Goal: Task Accomplishment & Management: Complete application form

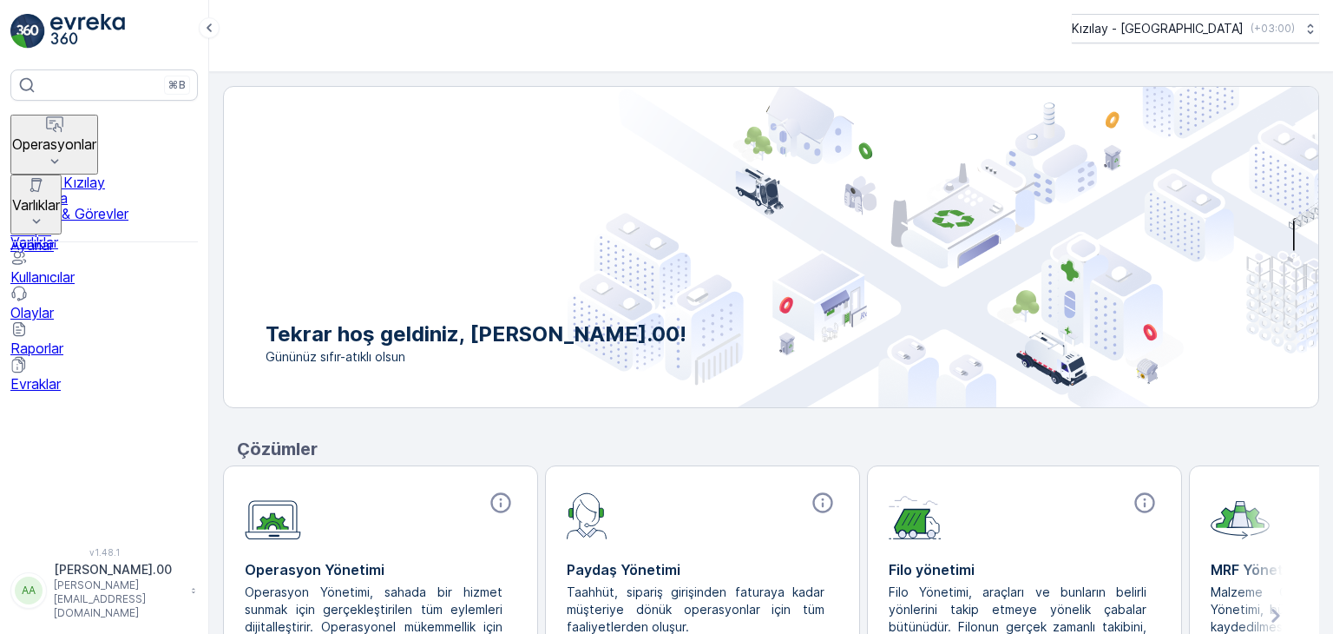
click at [98, 121] on button "Operasyonlar" at bounding box center [54, 145] width 88 height 60
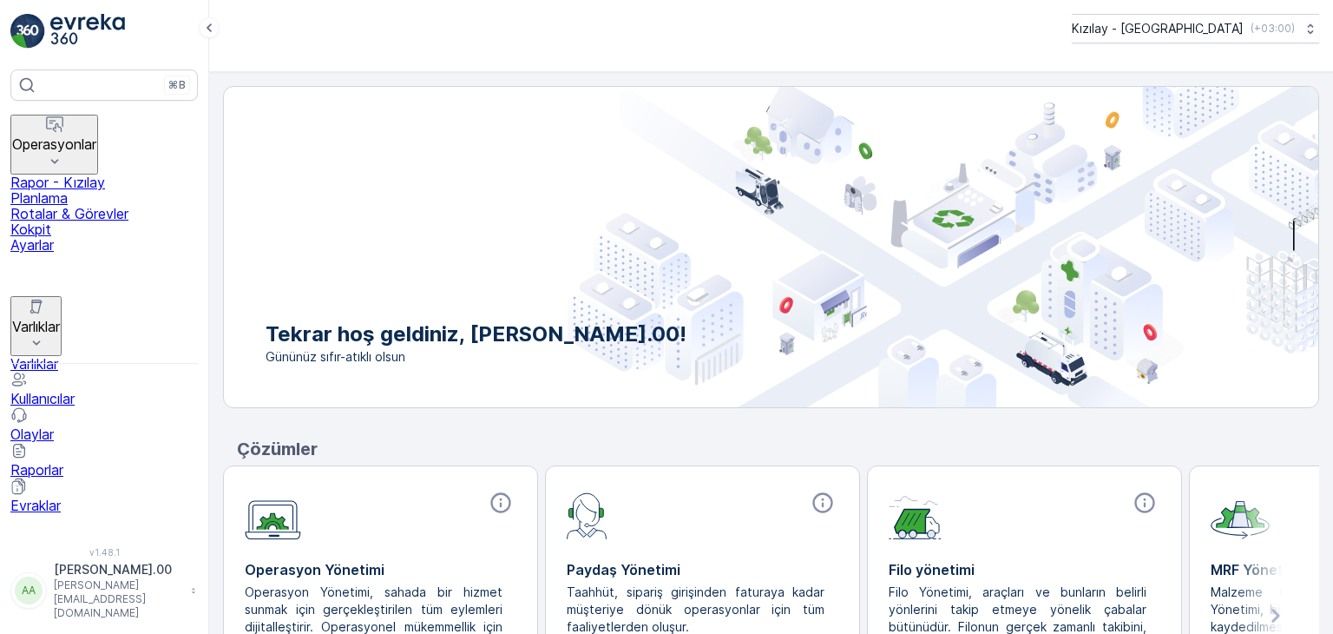
click at [122, 208] on p "Rotalar & Görevler" at bounding box center [104, 214] width 188 height 16
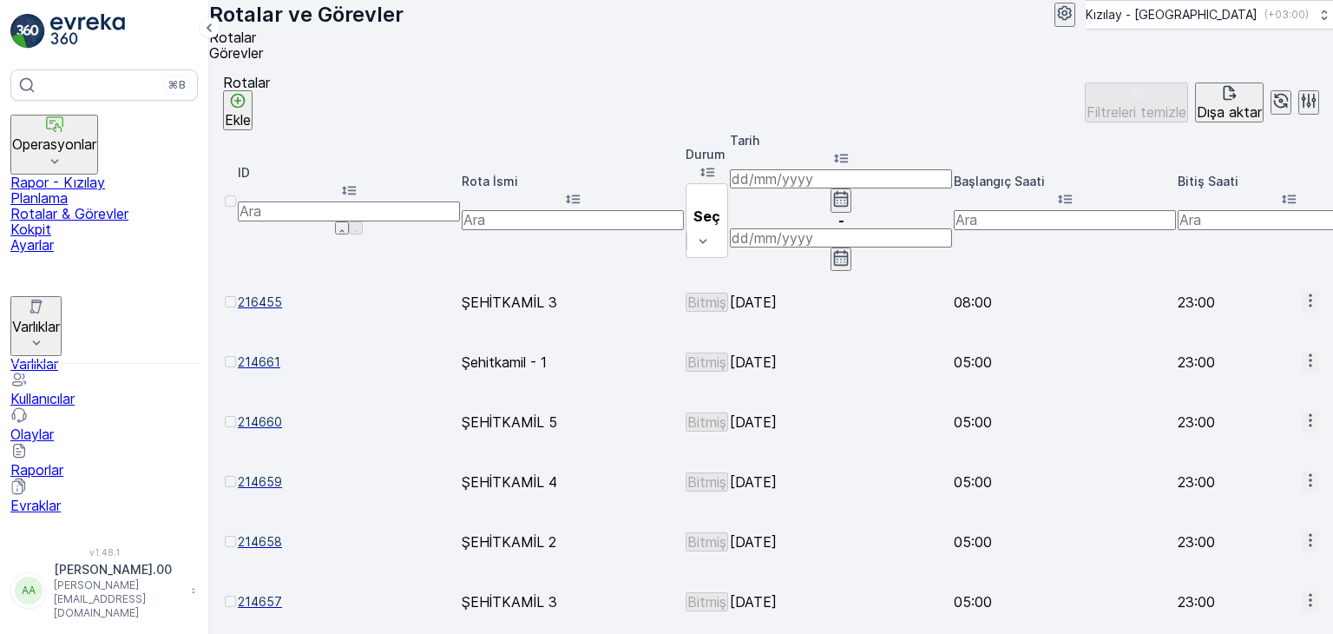
click at [247, 109] on icon "Ekle" at bounding box center [237, 100] width 17 height 17
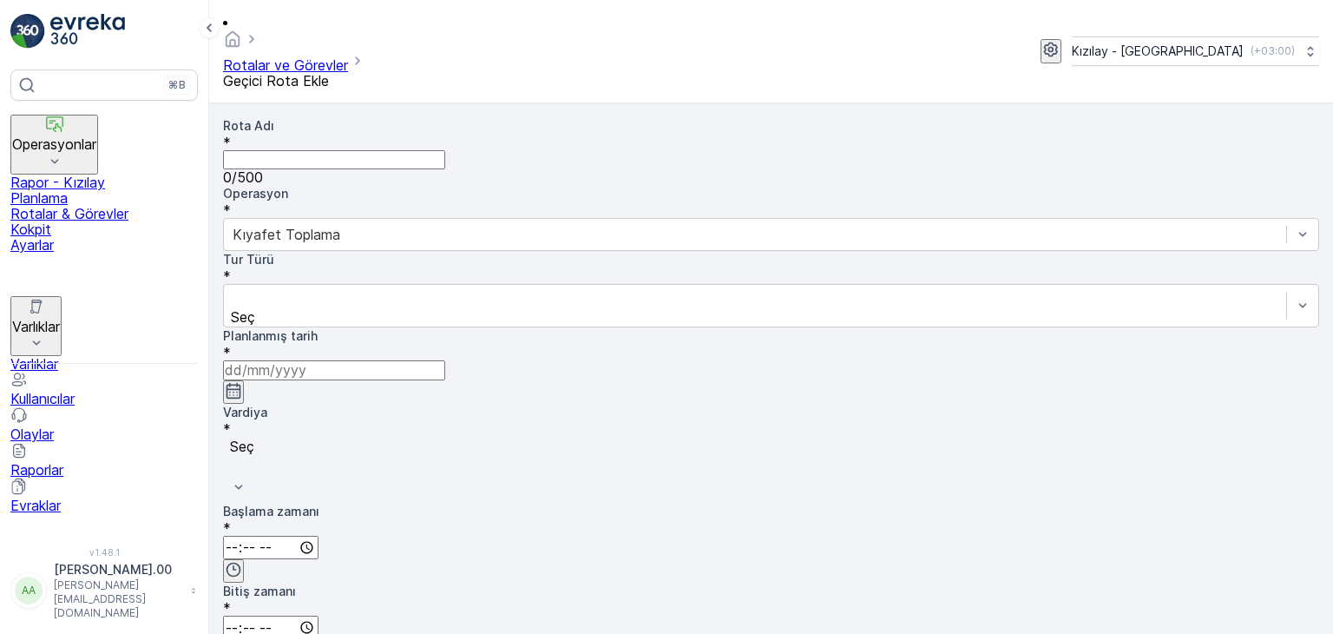
click at [379, 150] on Adı "Rota Adı" at bounding box center [334, 159] width 222 height 19
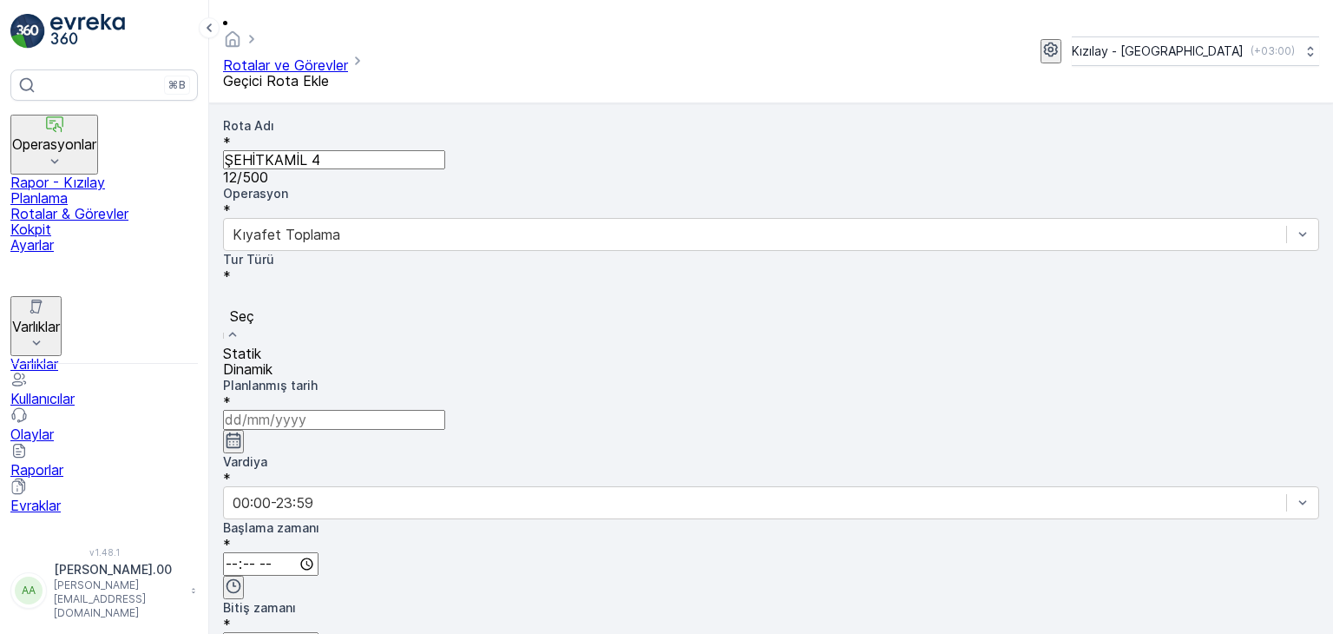
click at [349, 150] on Adı "ŞEHİTKAMİL 4" at bounding box center [334, 159] width 222 height 19
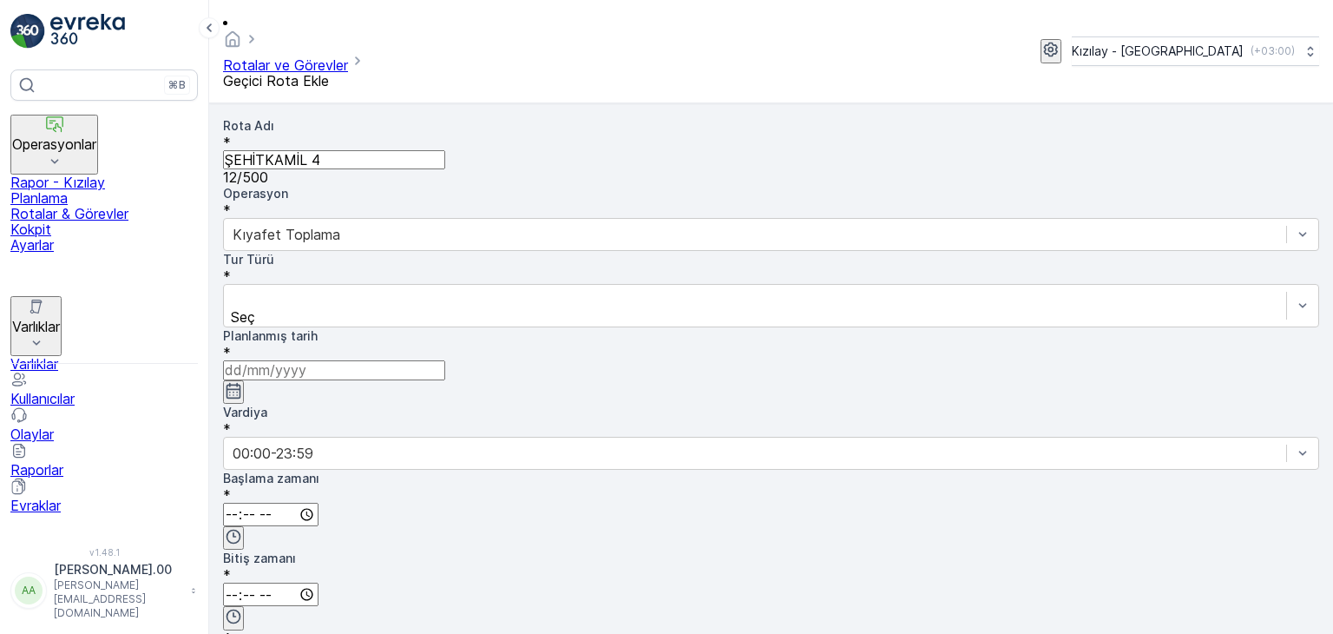
drag, startPoint x: 365, startPoint y: 128, endPoint x: 240, endPoint y: 124, distance: 125.1
click at [240, 150] on Adı "ŞEHİTKAMİL 4" at bounding box center [334, 159] width 222 height 19
type Adı "ŞEHİTKAMİL 2"
click at [362, 288] on div at bounding box center [755, 297] width 1045 height 19
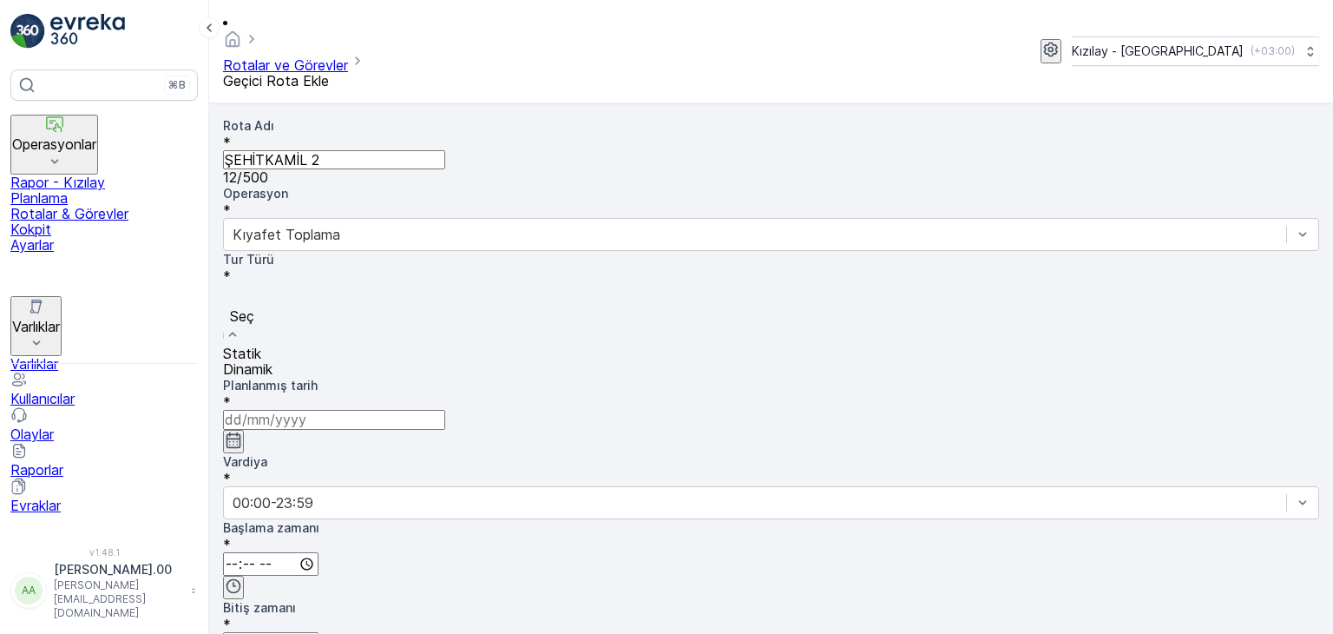
click at [363, 346] on div "Statik" at bounding box center [771, 354] width 1096 height 16
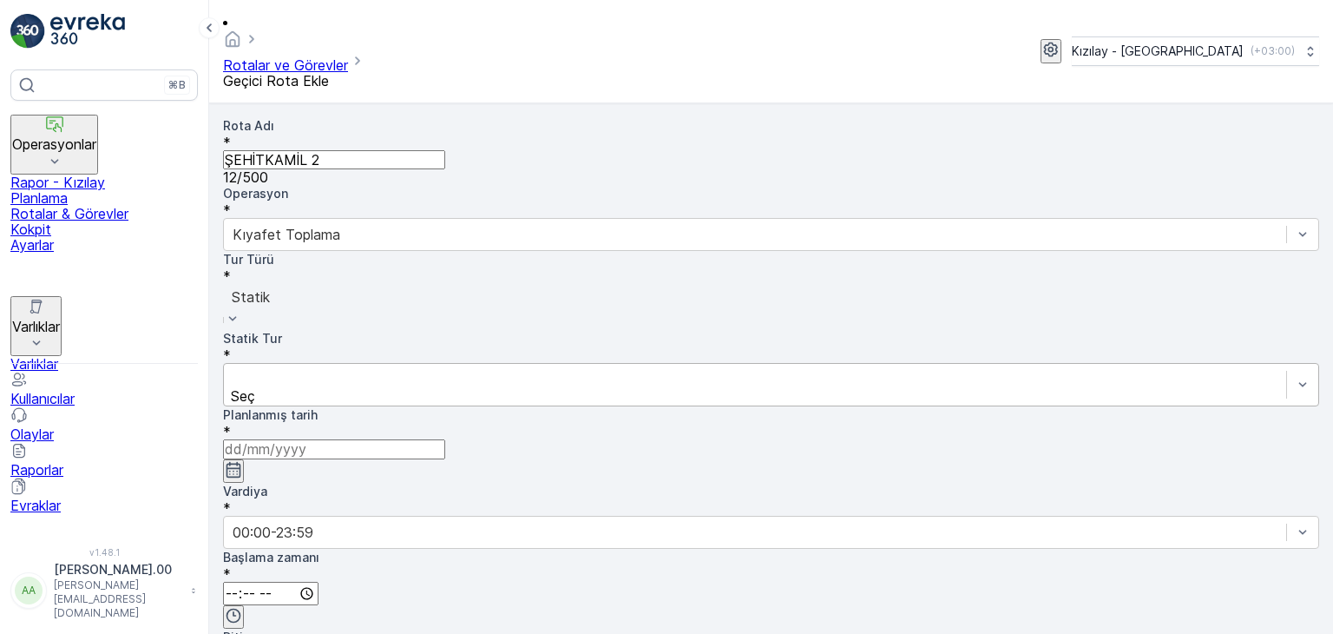
click at [564, 367] on div at bounding box center [755, 376] width 1045 height 19
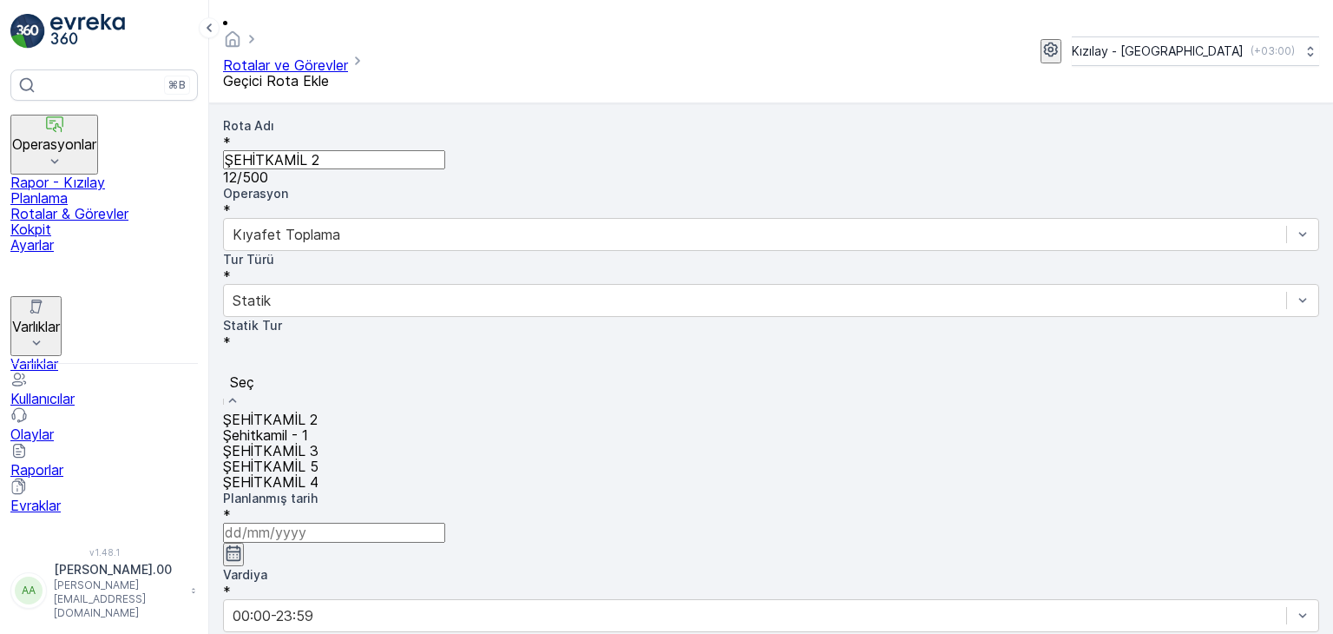
click at [318, 411] on span "ŞEHİTKAMİL 2" at bounding box center [270, 419] width 95 height 17
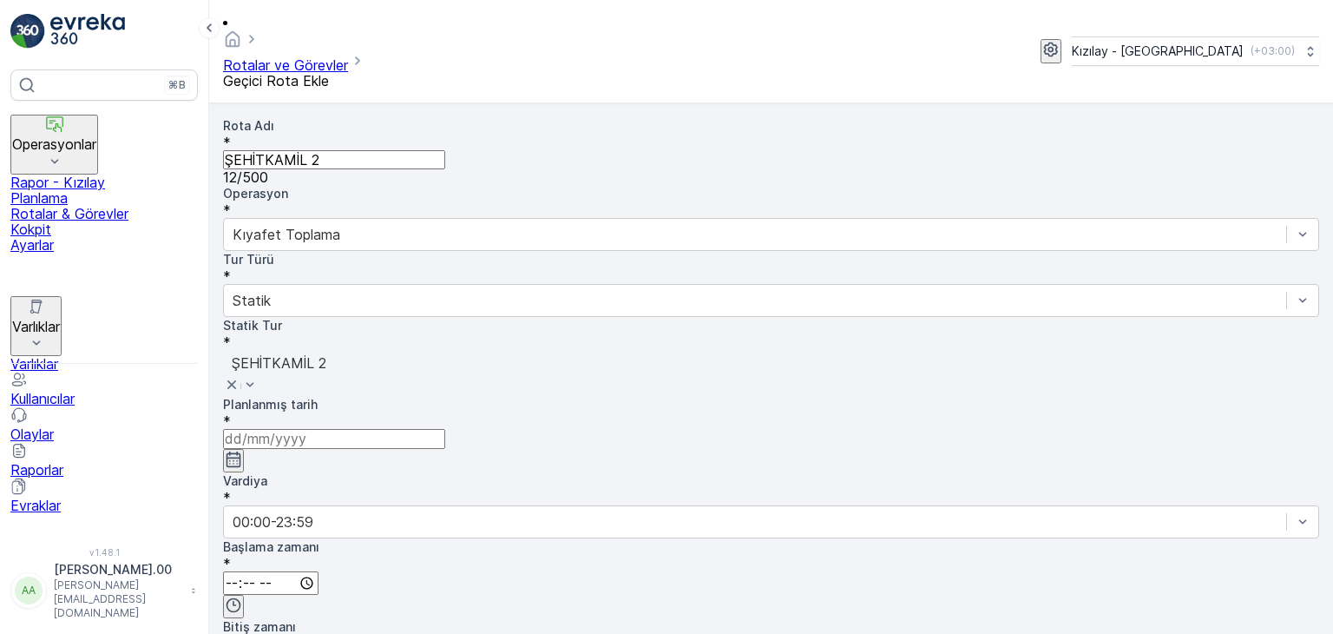
click at [242, 451] on icon "button" at bounding box center [233, 459] width 17 height 17
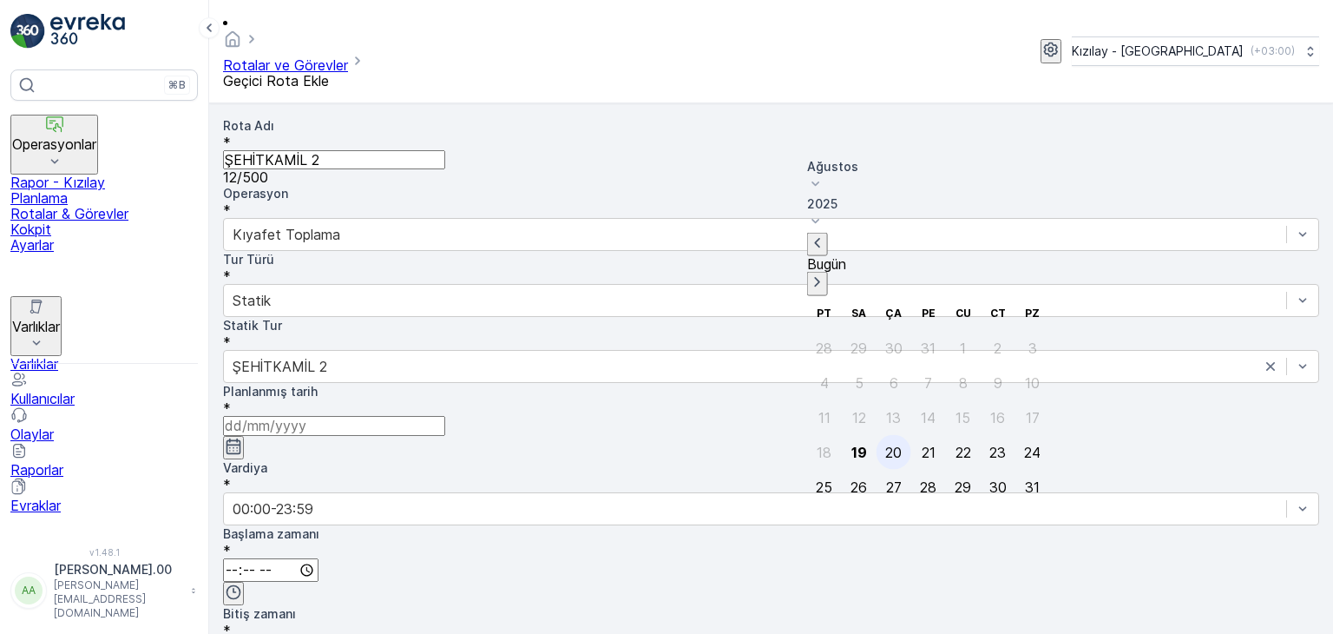
click at [885, 444] on div "20" at bounding box center [893, 452] width 16 height 16
type input "[DATE]"
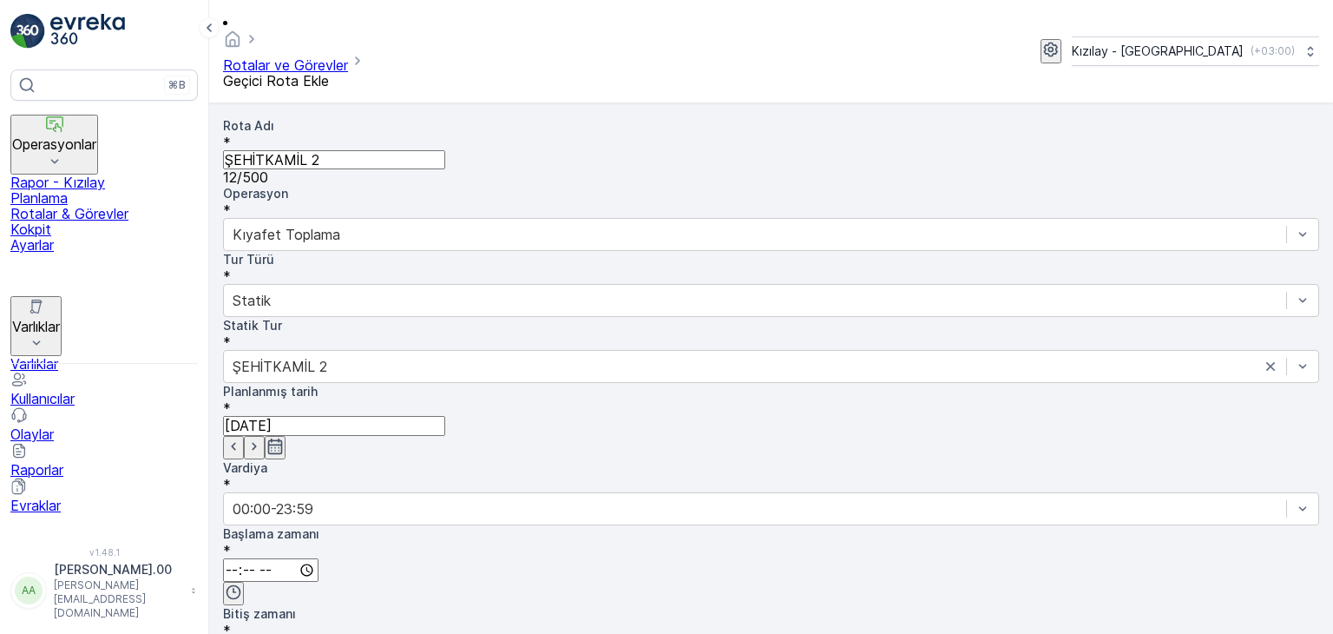
click at [1031, 525] on div "Başlama zamanı *" at bounding box center [771, 565] width 1096 height 80
click at [242, 583] on icon "button" at bounding box center [233, 591] width 17 height 17
type input "05:00"
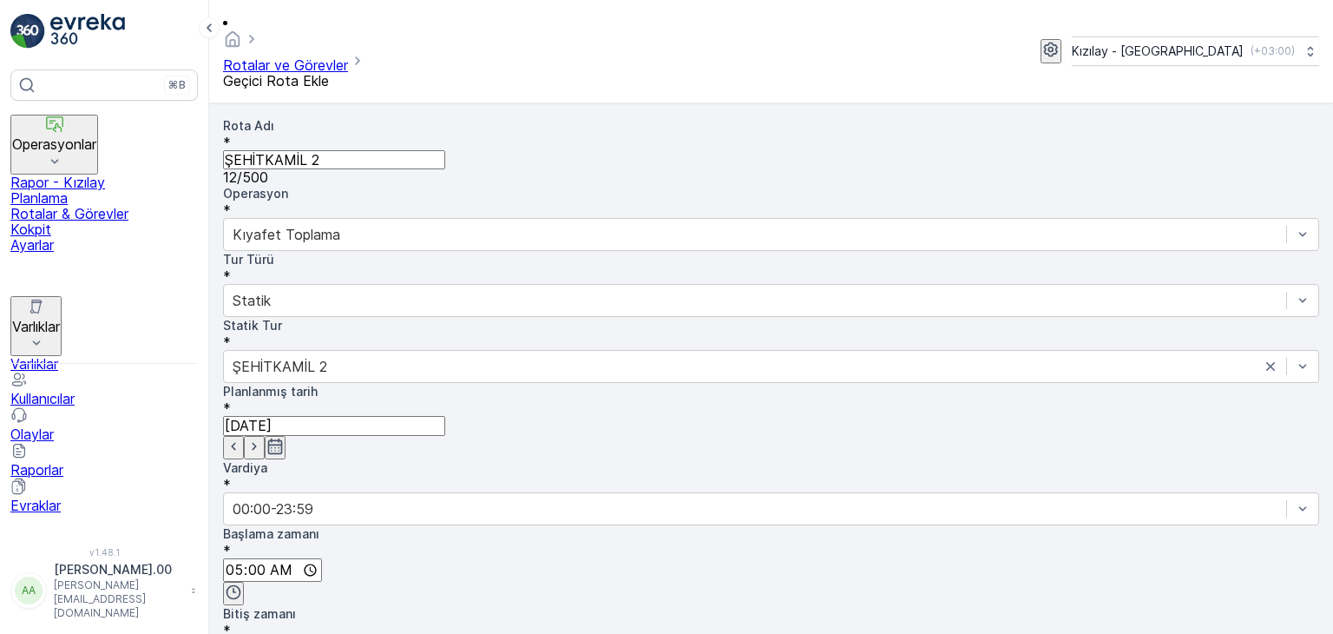
scroll to position [5, 0]
type input "23:00"
drag, startPoint x: 938, startPoint y: 345, endPoint x: 999, endPoint y: 343, distance: 60.8
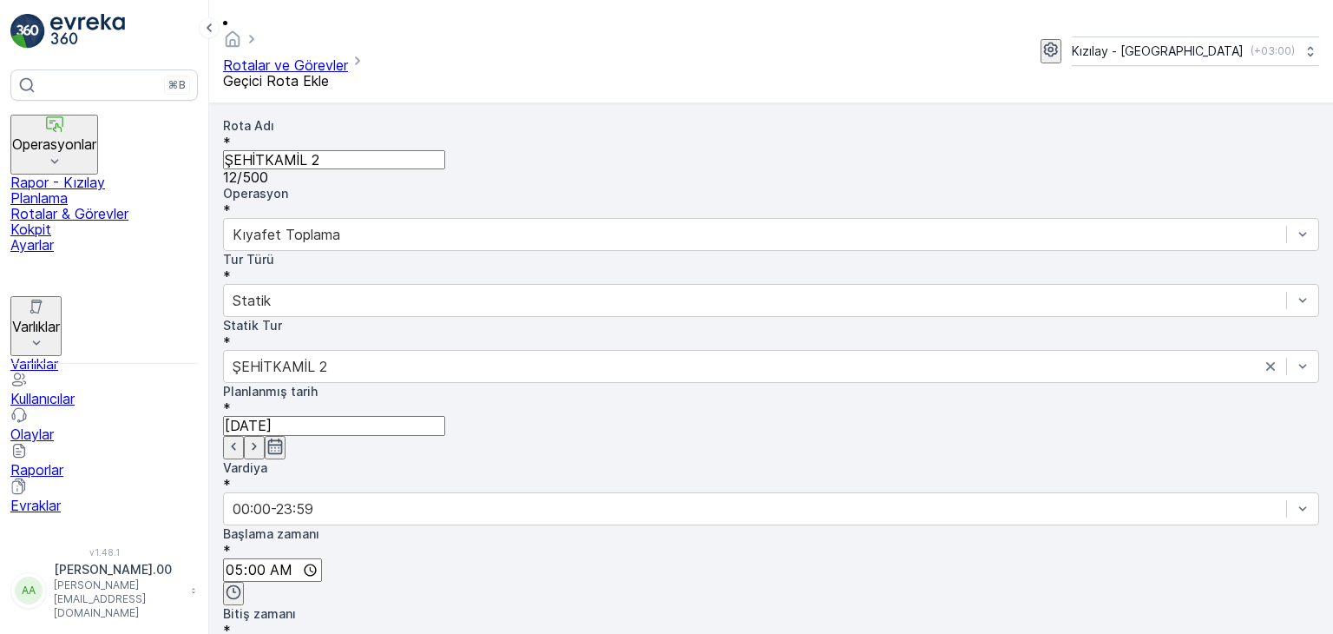
drag, startPoint x: 1137, startPoint y: 348, endPoint x: 922, endPoint y: 361, distance: 215.7
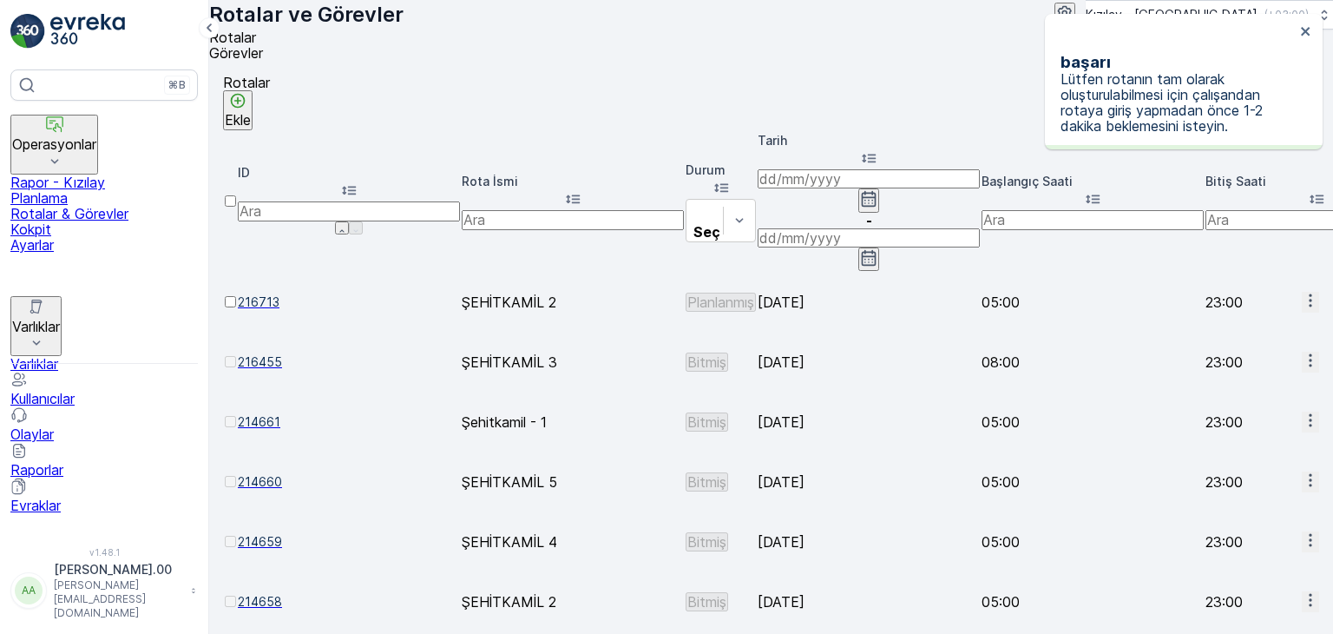
click at [251, 122] on p "Ekle" at bounding box center [238, 120] width 26 height 16
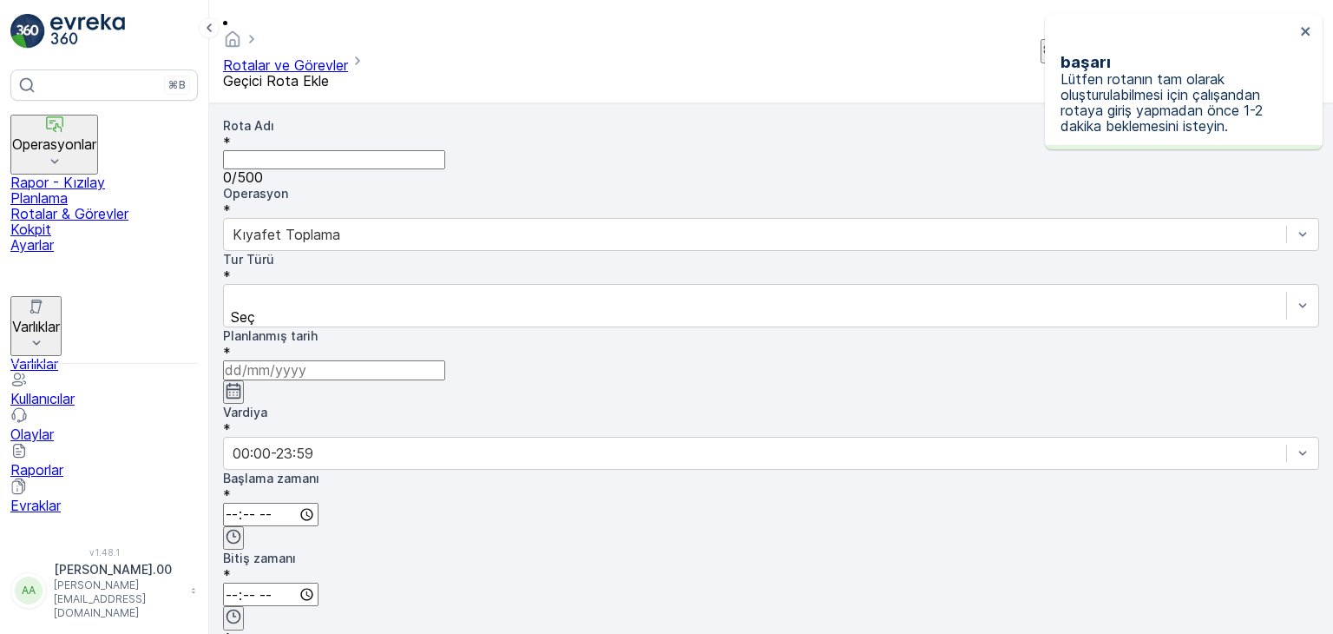
click at [368, 150] on Adı "Rota Adı" at bounding box center [334, 159] width 222 height 19
type Adı "ŞEHİTKAMİL 4"
click at [340, 288] on div at bounding box center [755, 297] width 1045 height 19
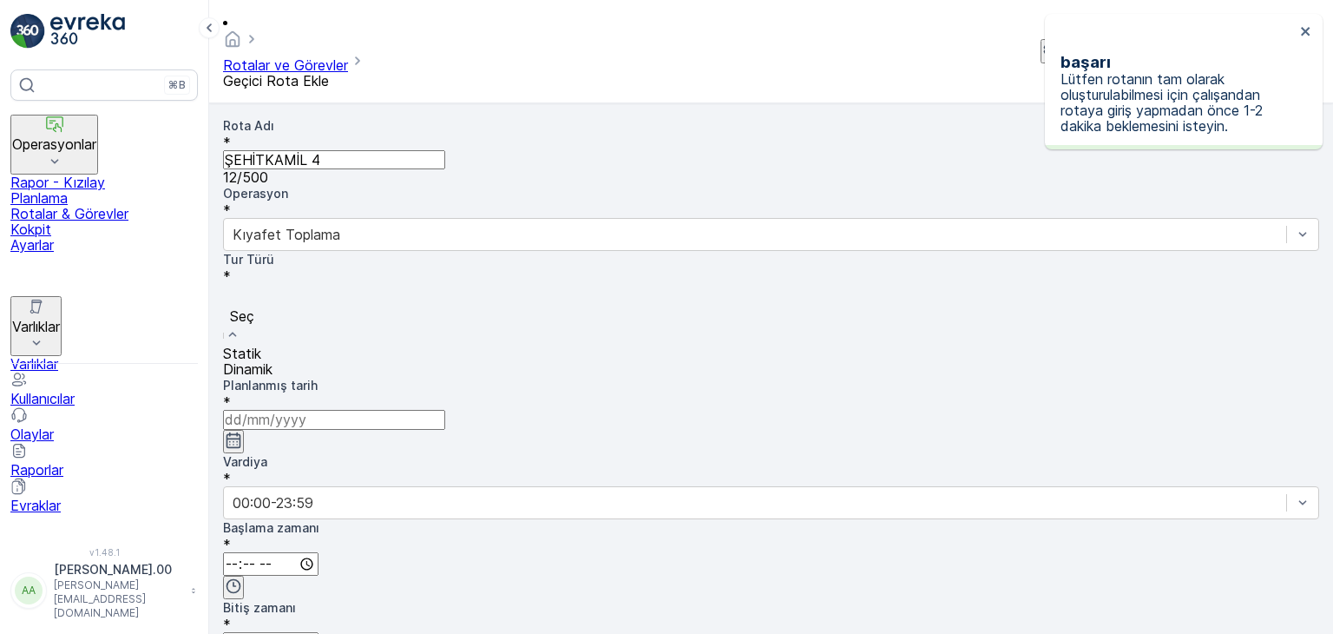
click at [342, 346] on div "Statik" at bounding box center [771, 354] width 1096 height 16
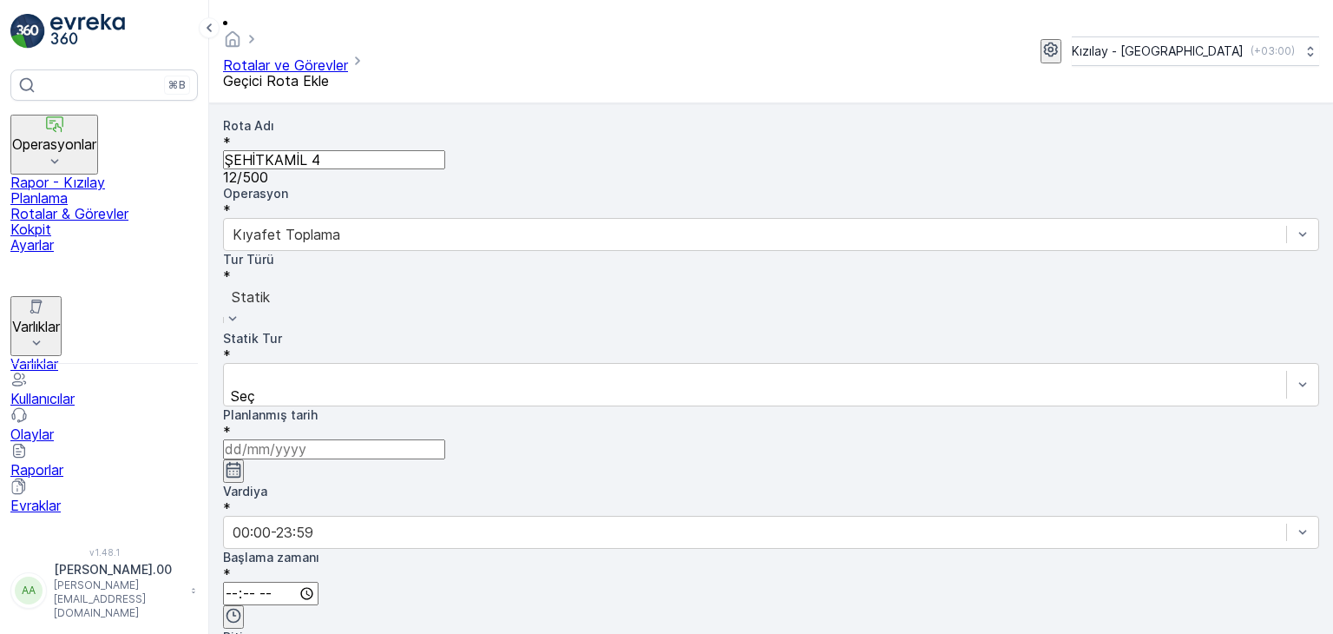
drag, startPoint x: 654, startPoint y: 212, endPoint x: 652, endPoint y: 227, distance: 14.9
click at [655, 367] on div at bounding box center [755, 376] width 1045 height 19
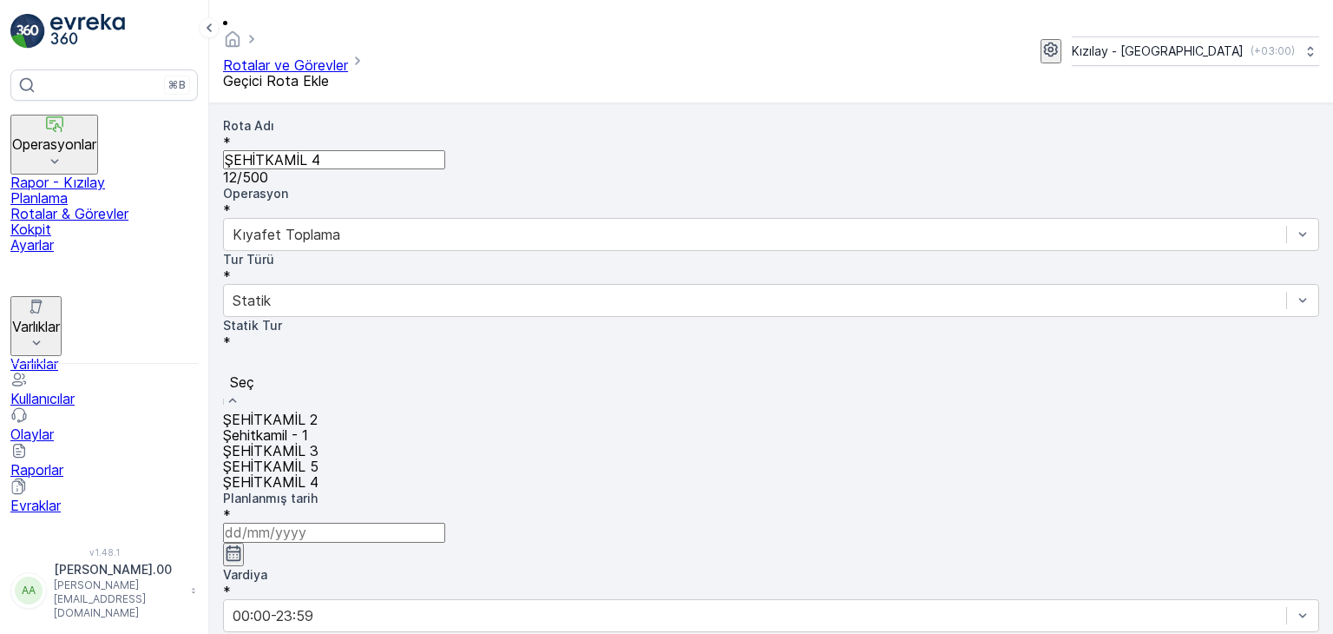
click at [614, 474] on div "ŞEHİTKAMİL 4" at bounding box center [771, 482] width 1096 height 16
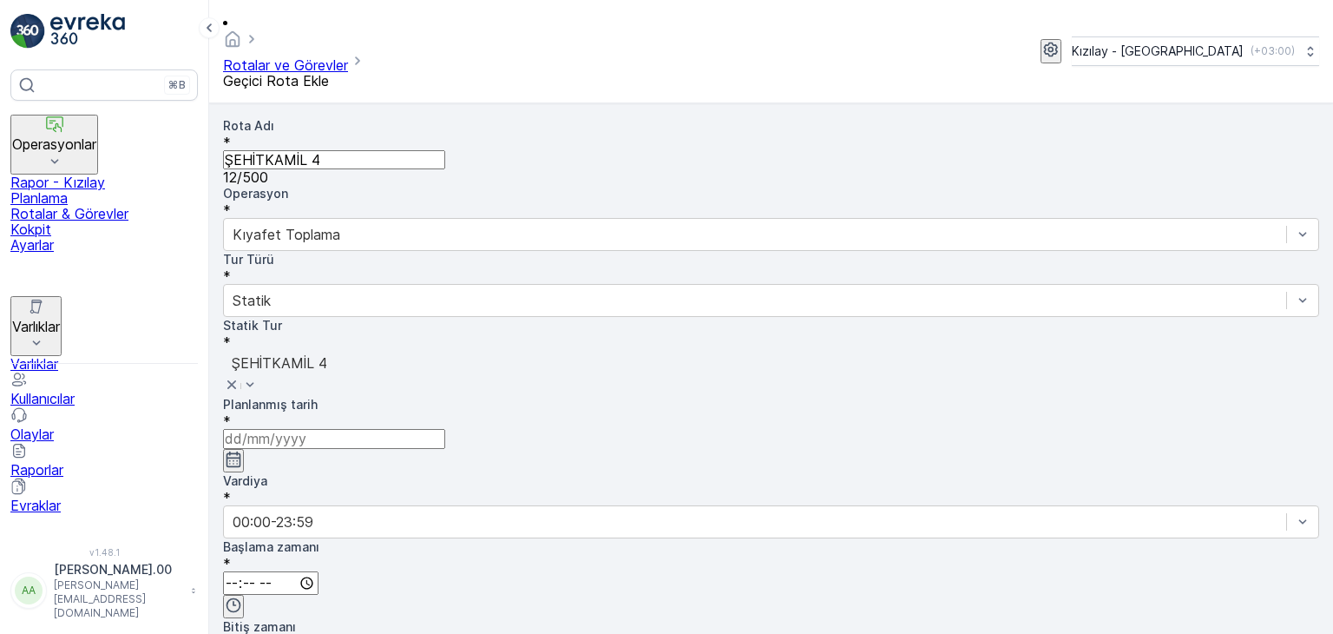
drag, startPoint x: 1017, startPoint y: 123, endPoint x: 1000, endPoint y: 132, distance: 18.6
click at [242, 451] on icon "button" at bounding box center [233, 459] width 17 height 17
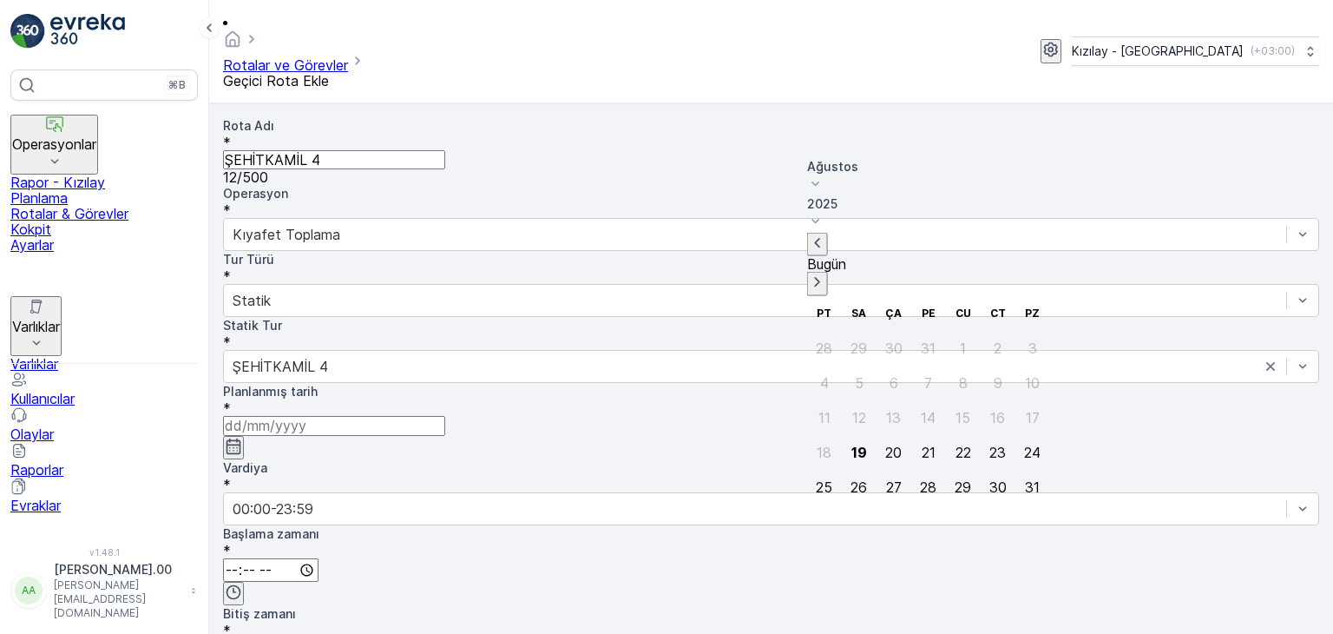
drag, startPoint x: 915, startPoint y: 340, endPoint x: 931, endPoint y: 333, distance: 17.1
click at [922, 444] on div "21" at bounding box center [929, 452] width 14 height 16
type input "[DATE]"
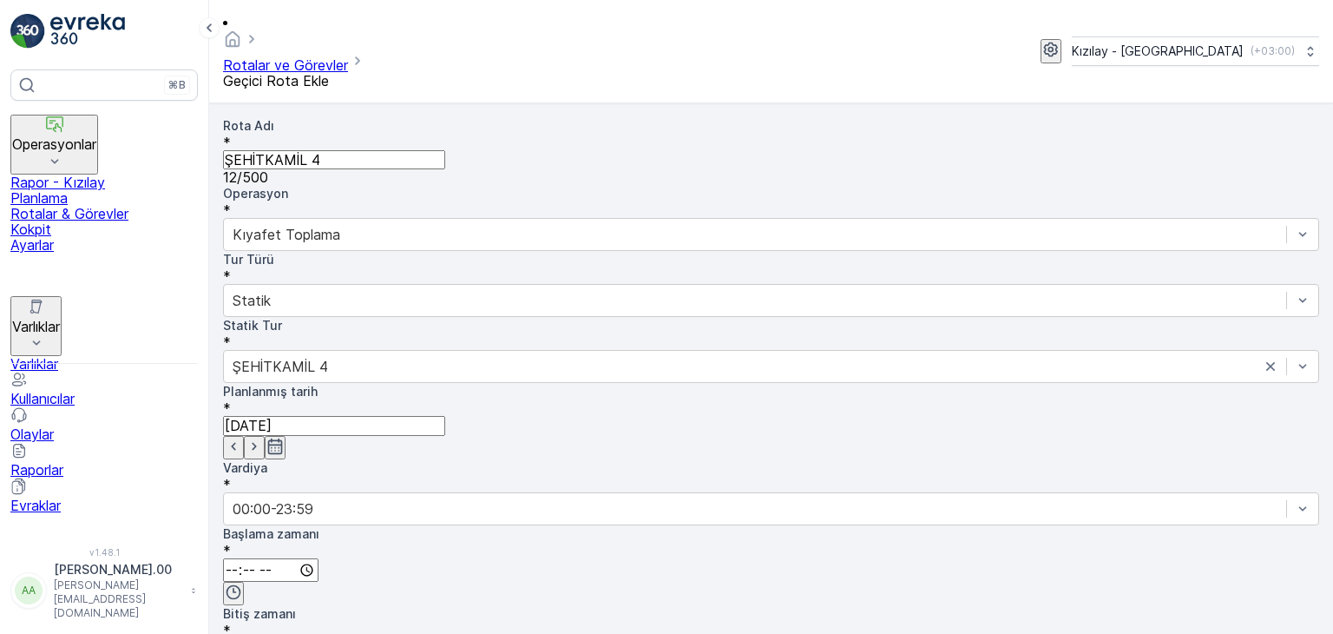
click at [319, 558] on input "time" at bounding box center [270, 569] width 95 height 23
type input "05:00"
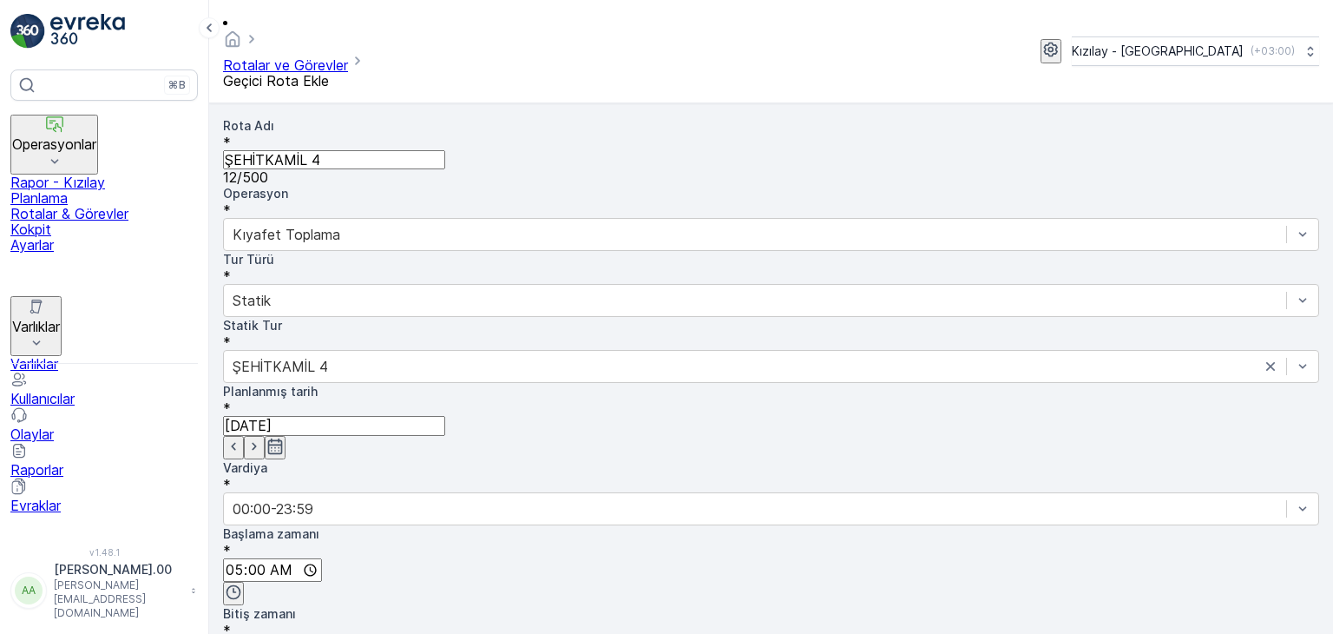
type input "23:00"
drag, startPoint x: 967, startPoint y: 347, endPoint x: 1059, endPoint y: 341, distance: 92.2
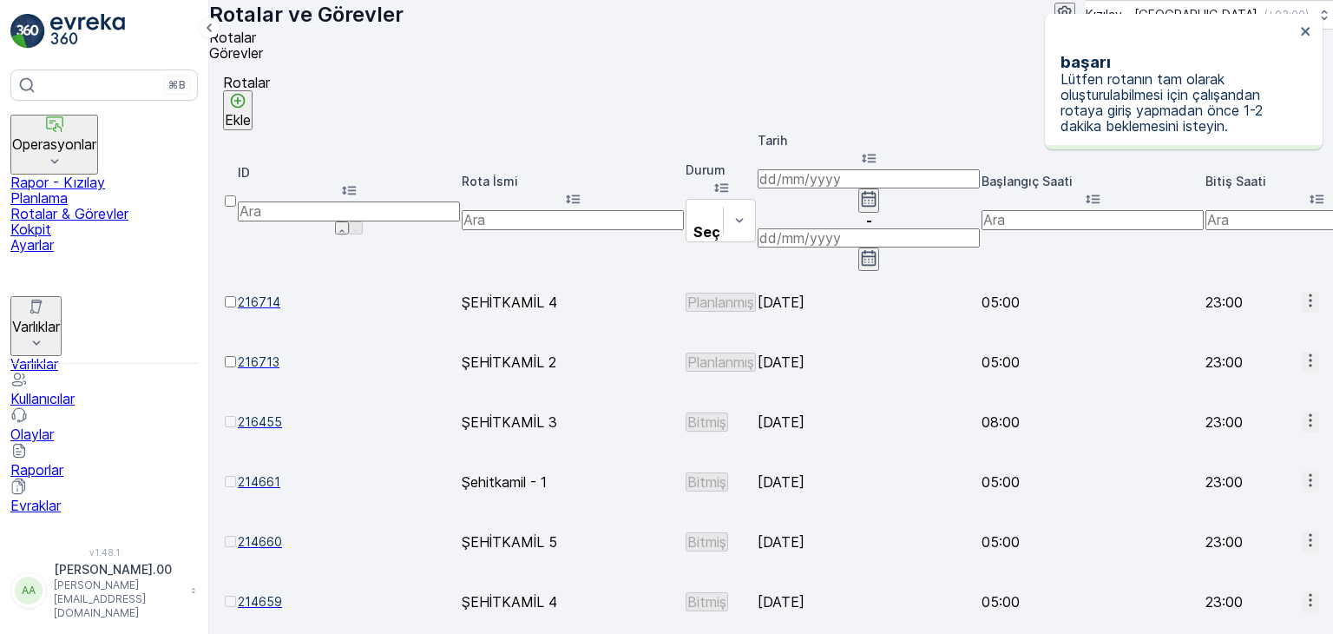
click at [251, 119] on p "Ekle" at bounding box center [238, 120] width 26 height 16
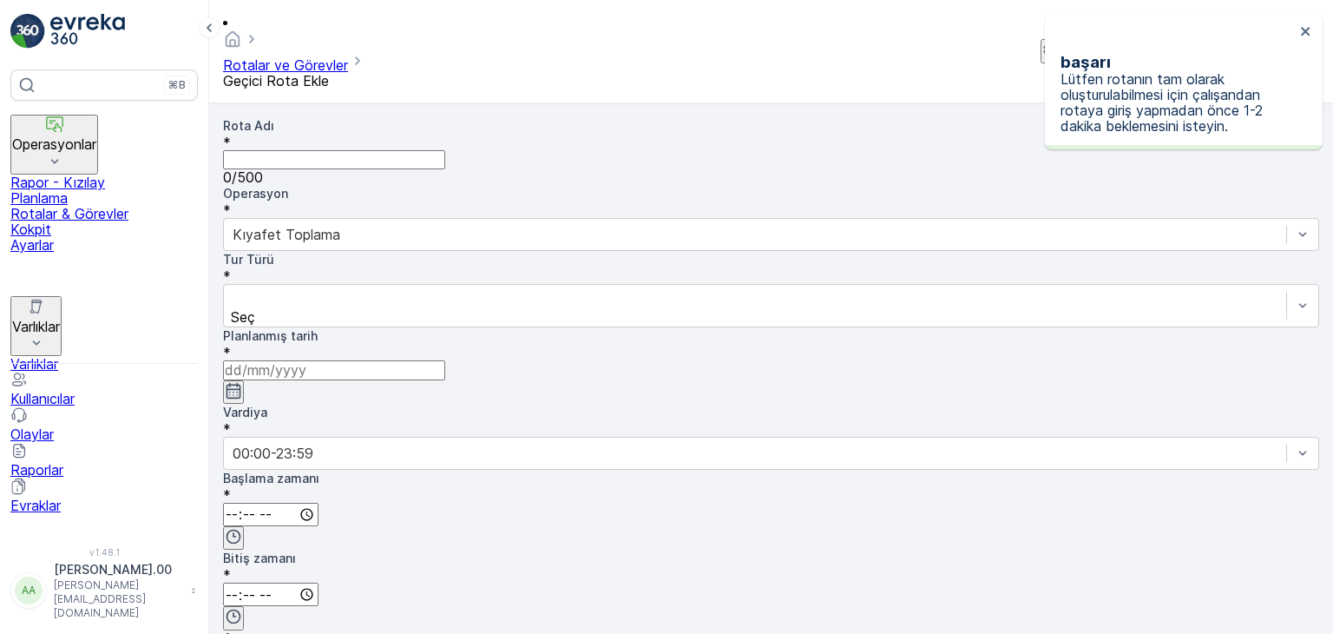
click at [353, 150] on Adı "Rota Adı" at bounding box center [334, 159] width 222 height 19
type Adı "ŞEHİTKAMİL 5"
click at [401, 288] on div at bounding box center [755, 297] width 1045 height 19
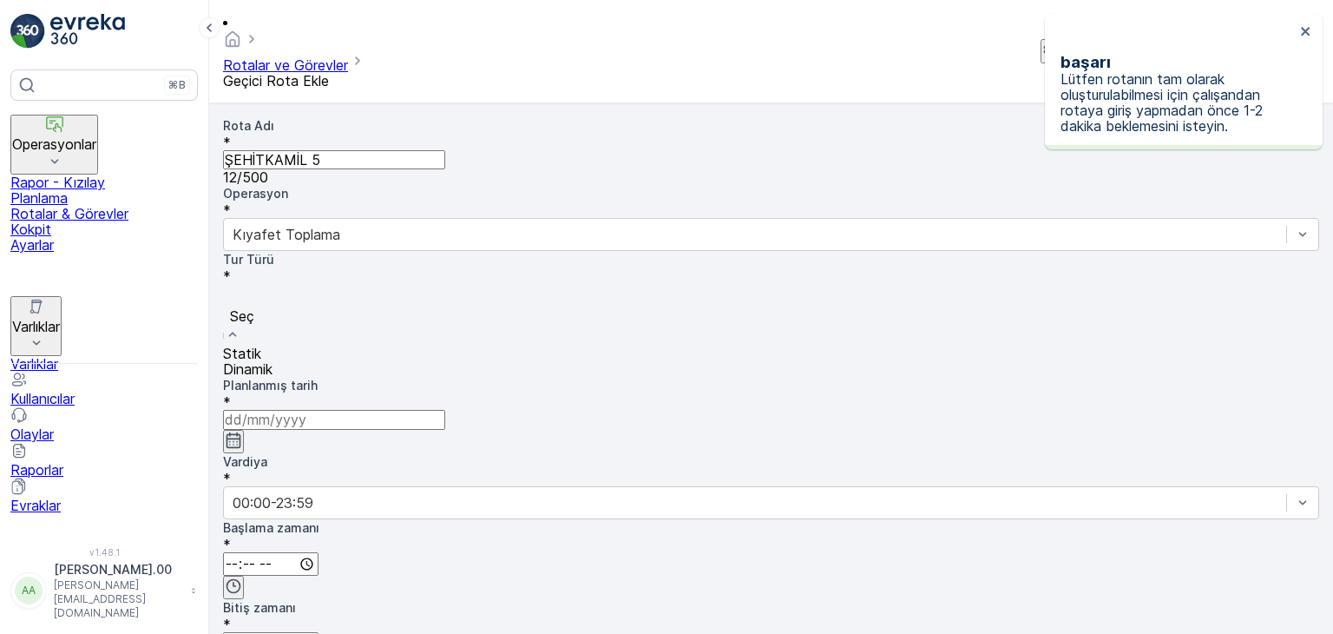
click at [401, 346] on div "Statik" at bounding box center [771, 354] width 1096 height 16
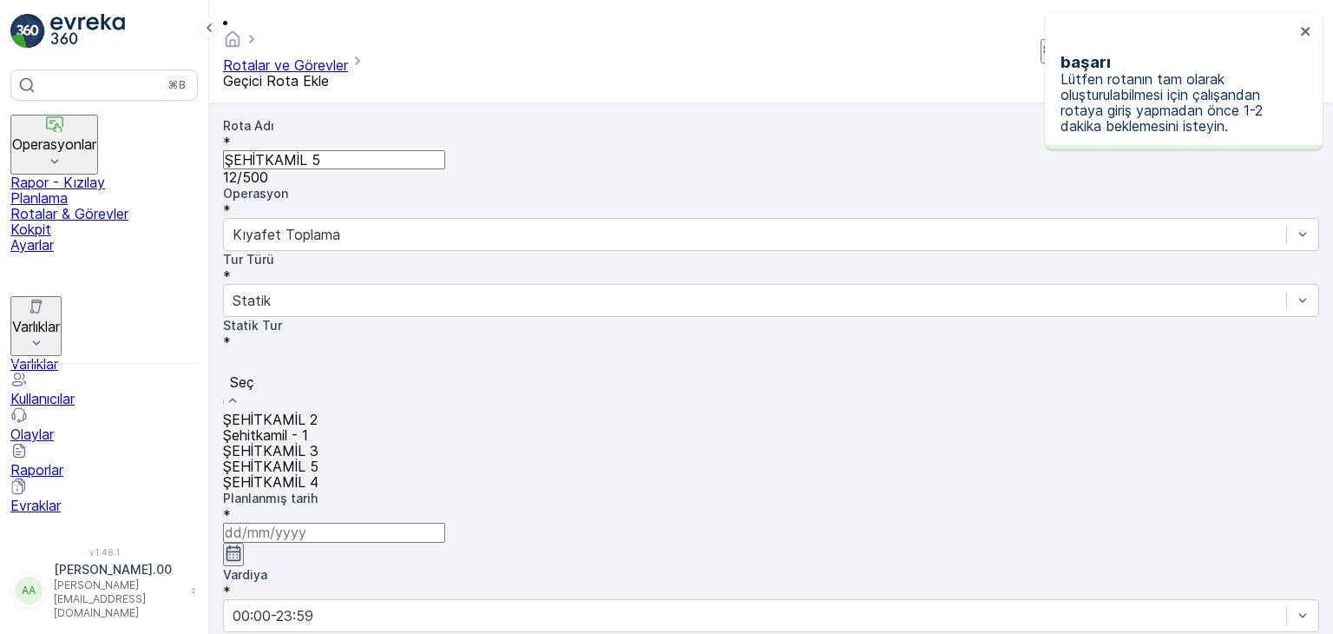
click at [694, 353] on div at bounding box center [771, 362] width 1079 height 19
click at [622, 458] on div "ŞEHİTKAMİL 5" at bounding box center [771, 466] width 1096 height 16
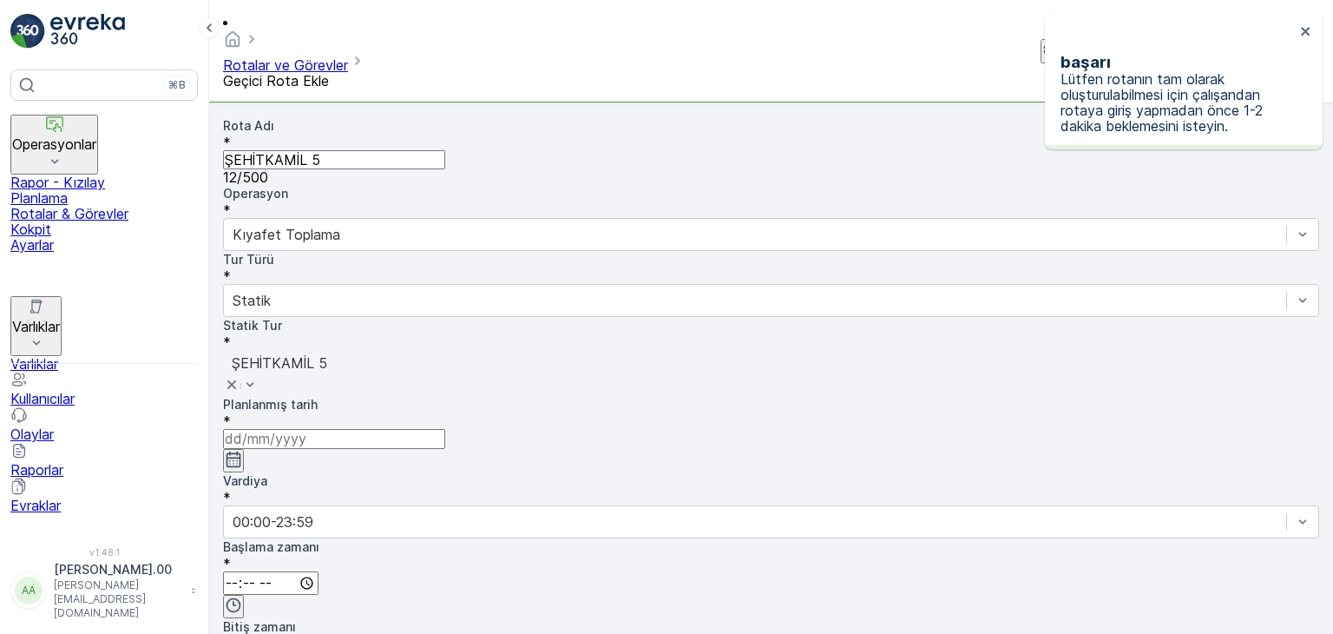
click at [445, 429] on input at bounding box center [334, 438] width 222 height 19
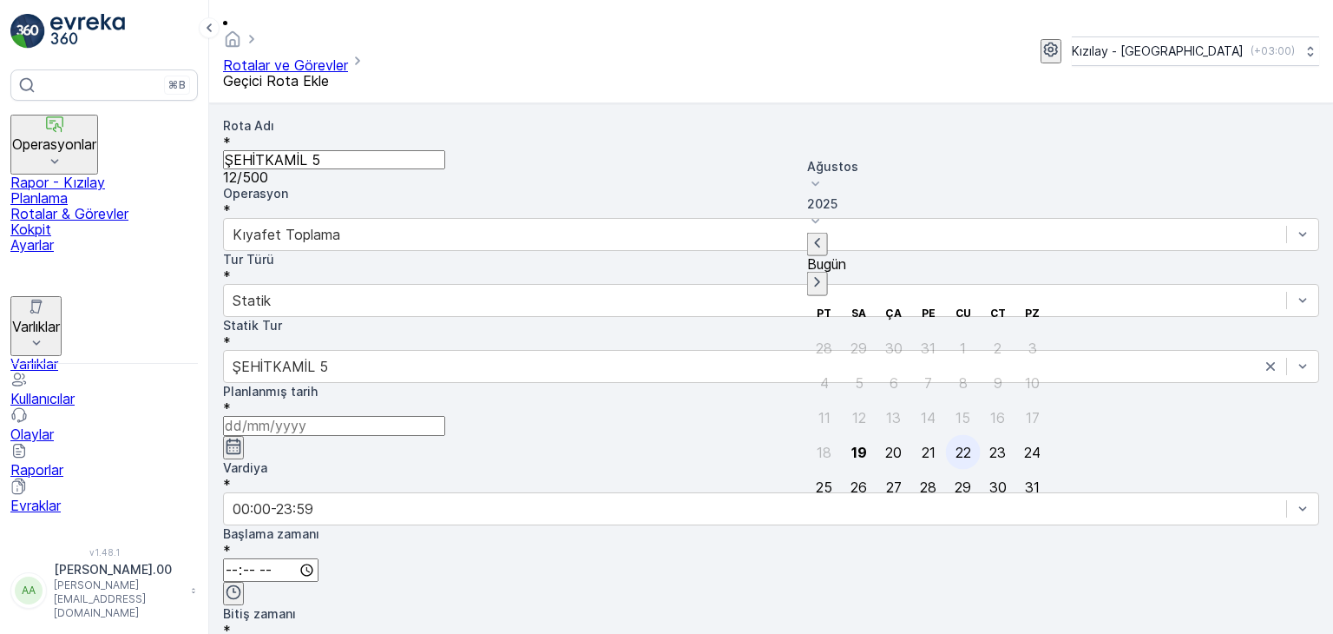
click at [956, 444] on div "22" at bounding box center [964, 452] width 16 height 16
type input "[DATE]"
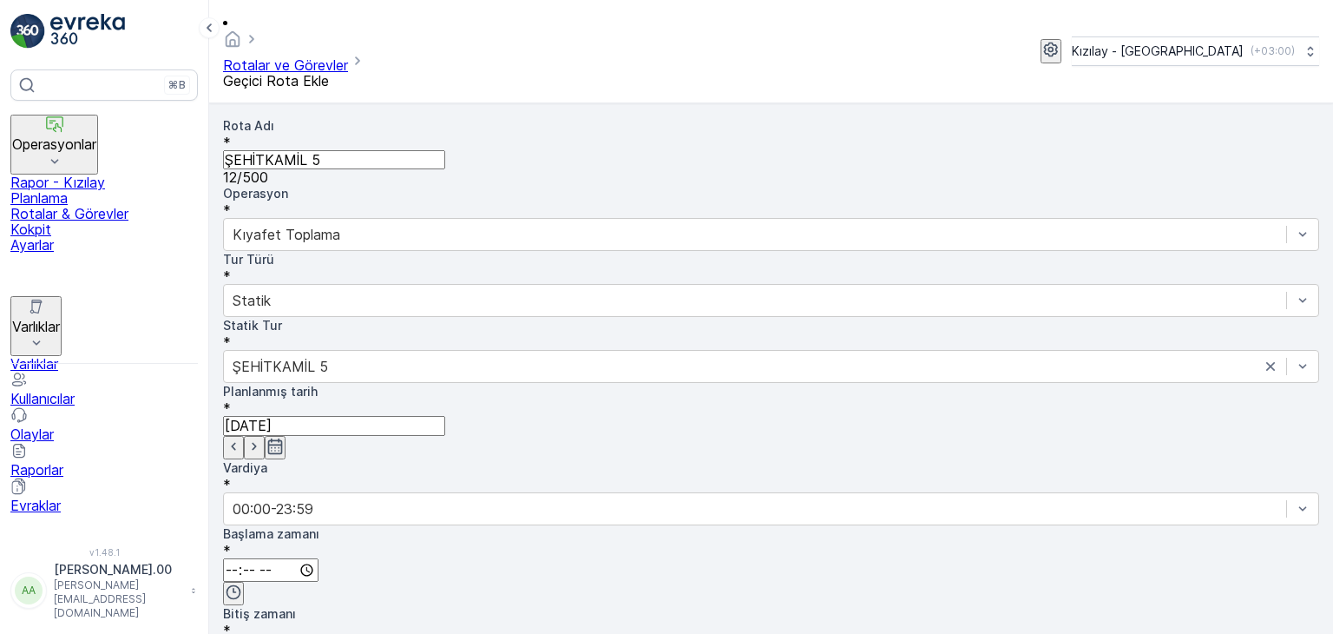
click at [319, 558] on input "time" at bounding box center [270, 569] width 95 height 23
type input "05:00"
drag, startPoint x: 1171, startPoint y: 192, endPoint x: 1142, endPoint y: 240, distance: 56.9
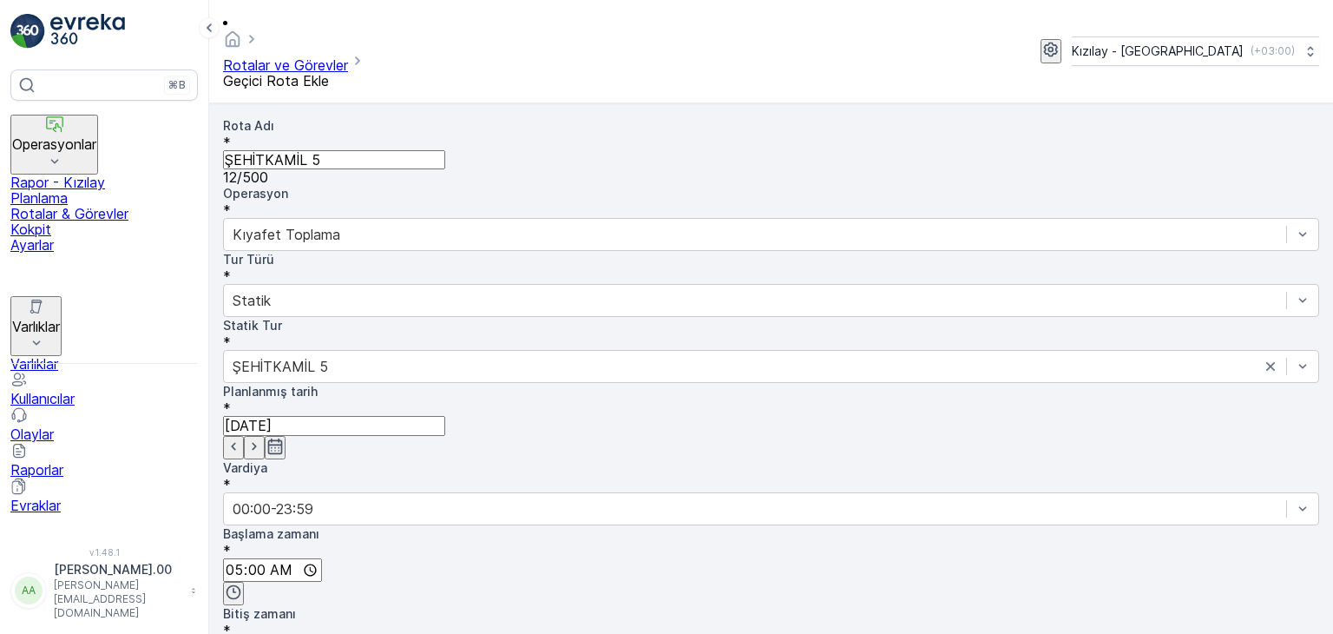
scroll to position [3, 0]
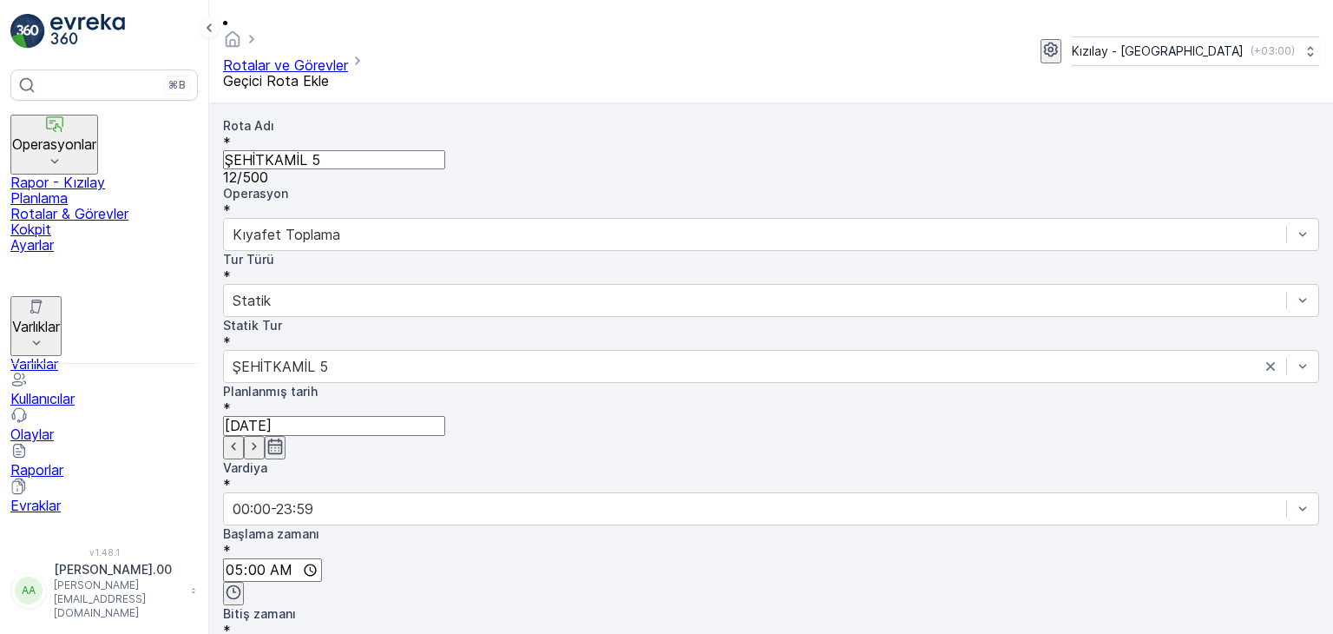
type input "23:00"
